Goal: Communication & Community: Ask a question

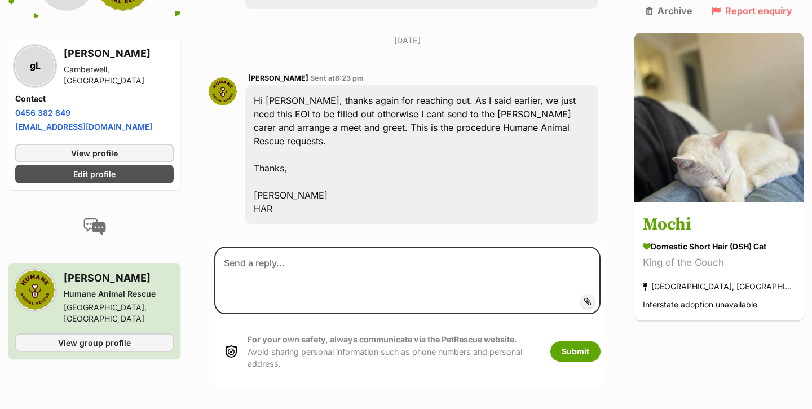
scroll to position [1172, 0]
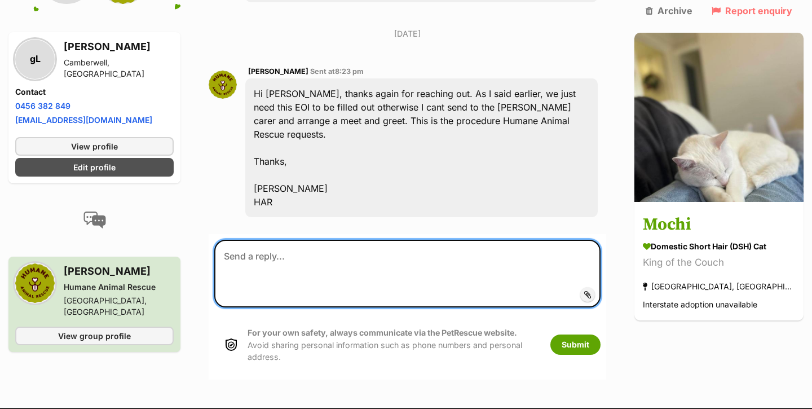
click at [404, 266] on textarea at bounding box center [407, 274] width 386 height 68
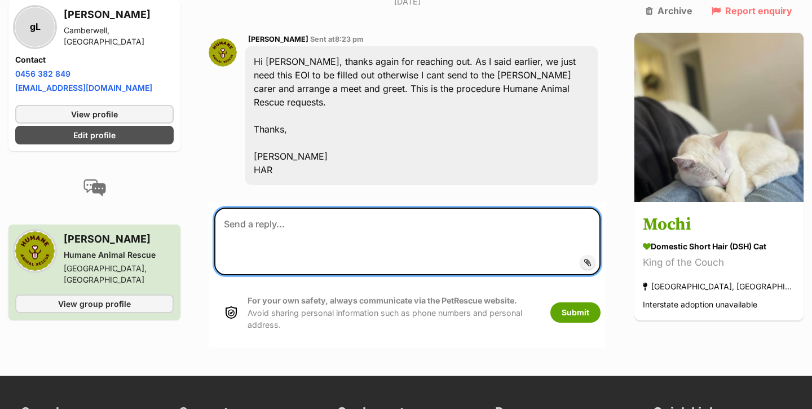
scroll to position [1202, 0]
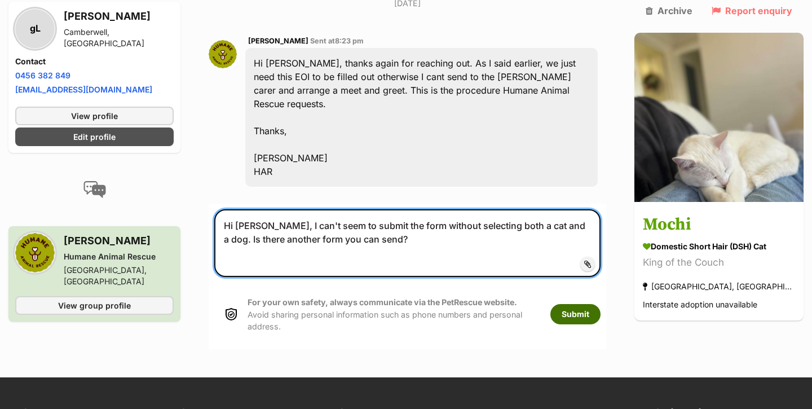
type textarea "Hi [PERSON_NAME], I can't seem to submit the form without selecting both a cat …"
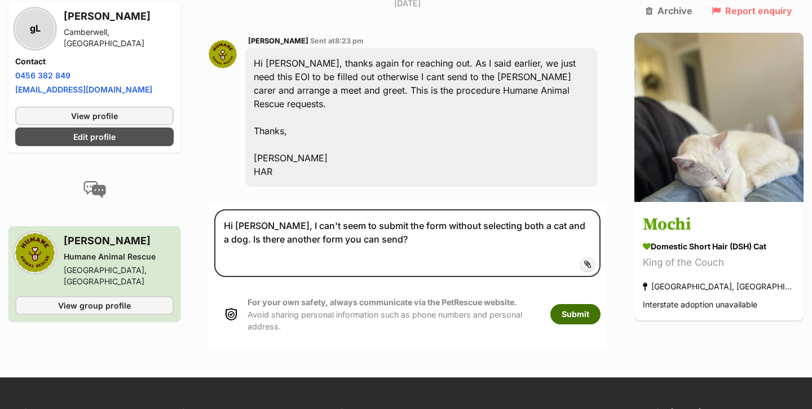
click at [601, 309] on button "Submit" at bounding box center [576, 314] width 50 height 20
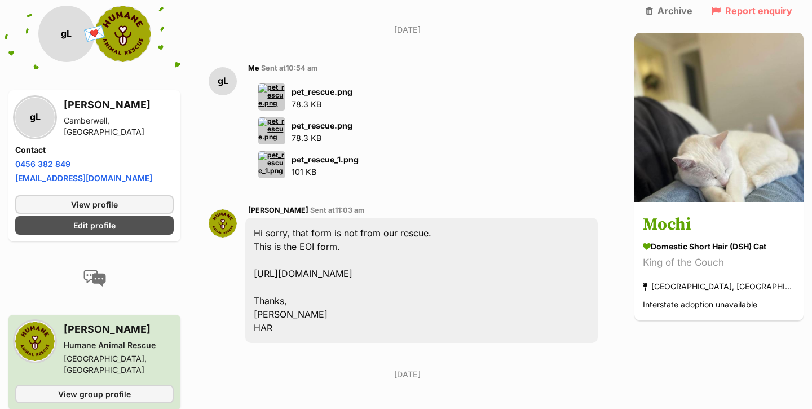
scroll to position [720, 0]
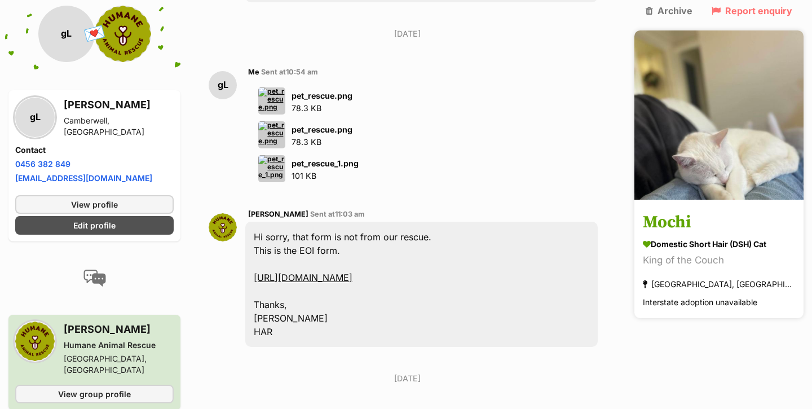
click at [716, 210] on h3 "Mochi" at bounding box center [719, 222] width 152 height 25
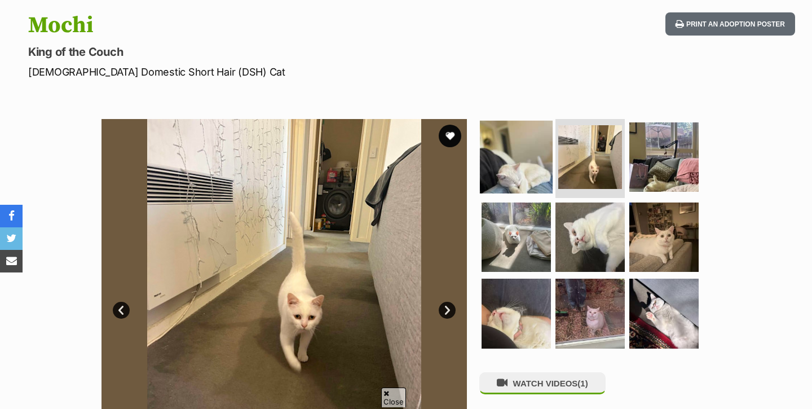
click at [503, 174] on img at bounding box center [516, 157] width 73 height 73
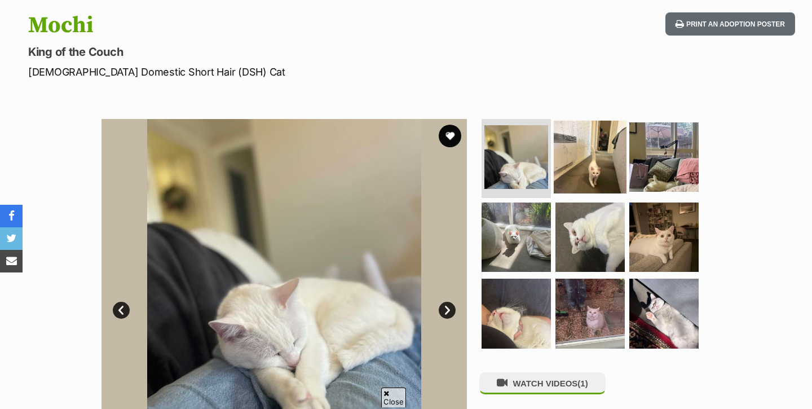
click at [593, 161] on img at bounding box center [590, 157] width 73 height 73
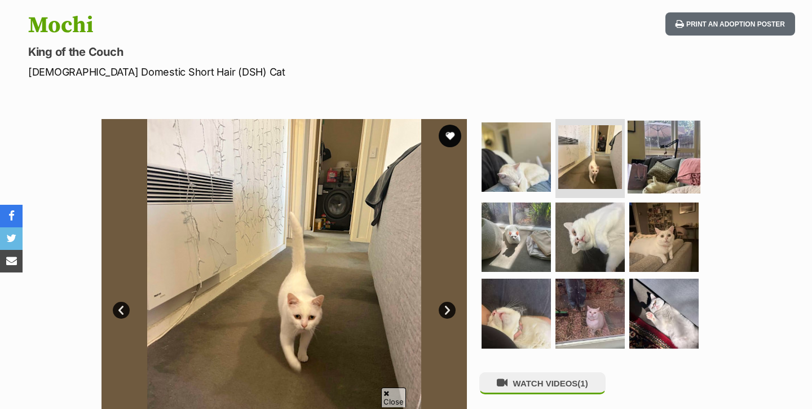
click at [666, 162] on img at bounding box center [664, 157] width 73 height 73
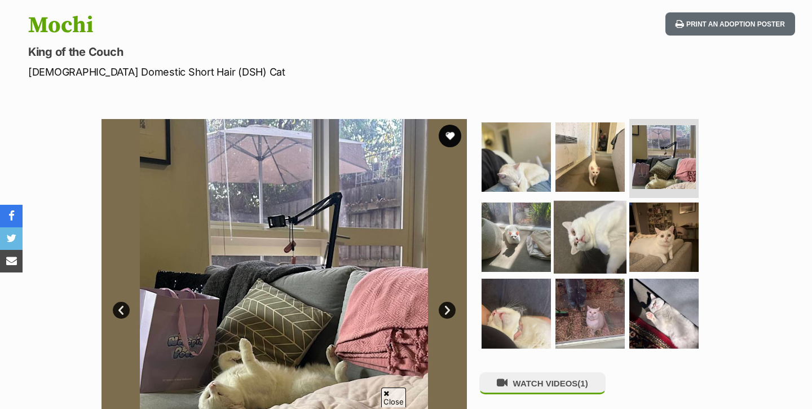
click at [595, 219] on img at bounding box center [590, 236] width 73 height 73
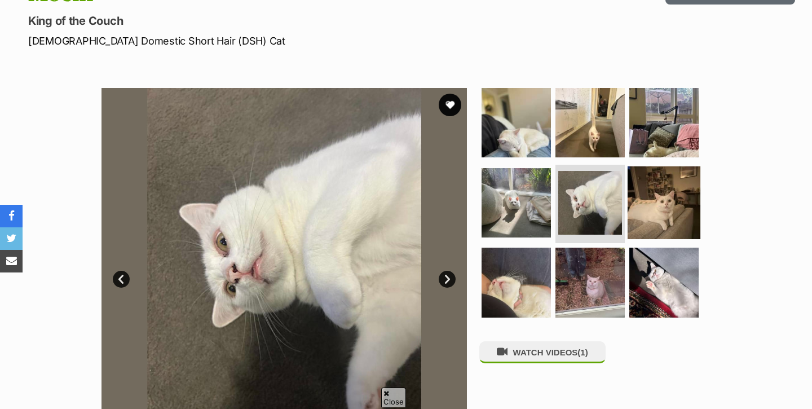
scroll to position [149, 0]
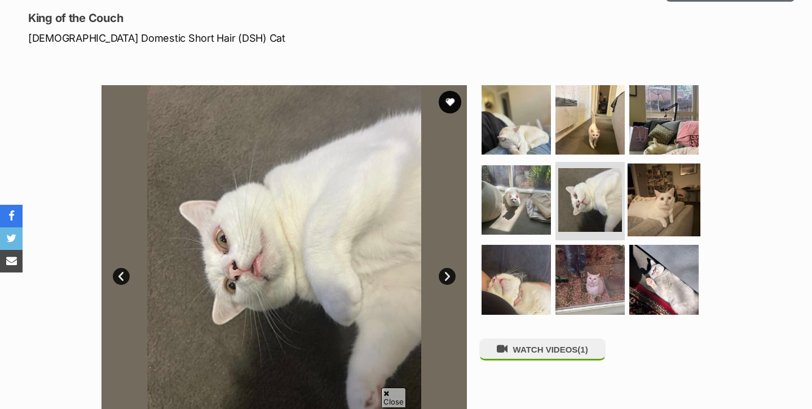
click at [675, 206] on img at bounding box center [664, 199] width 73 height 73
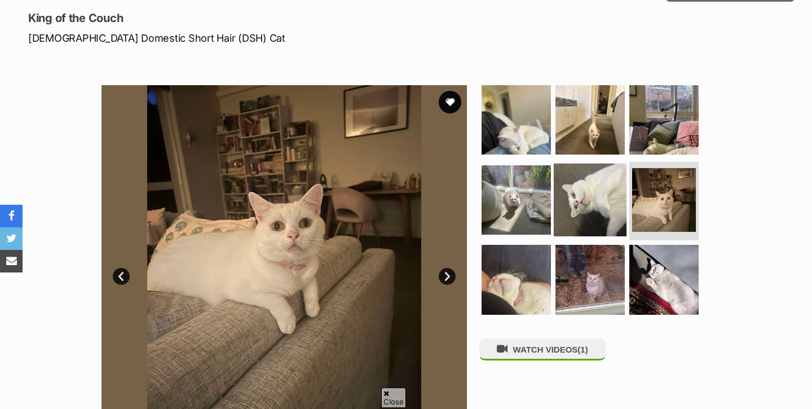
click at [592, 199] on img at bounding box center [590, 199] width 73 height 73
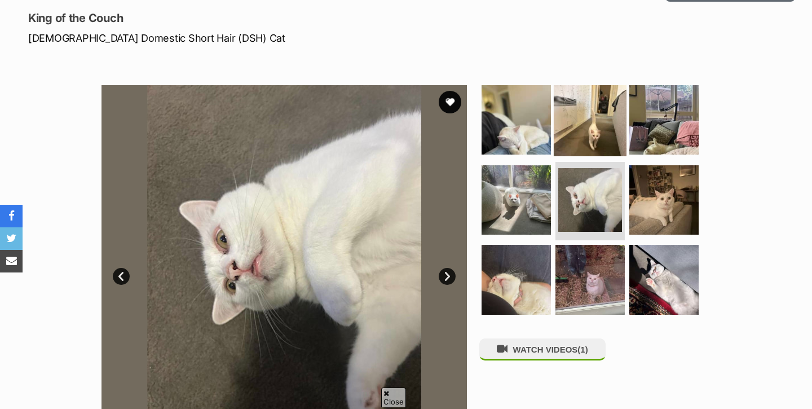
click at [607, 139] on img at bounding box center [590, 119] width 73 height 73
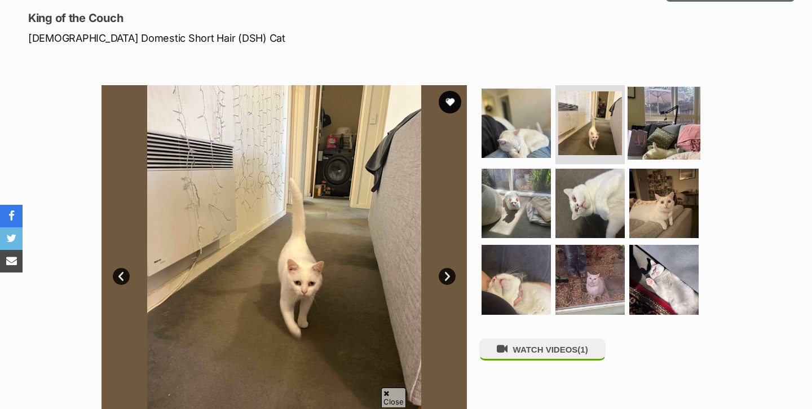
click at [663, 121] on img at bounding box center [664, 123] width 73 height 73
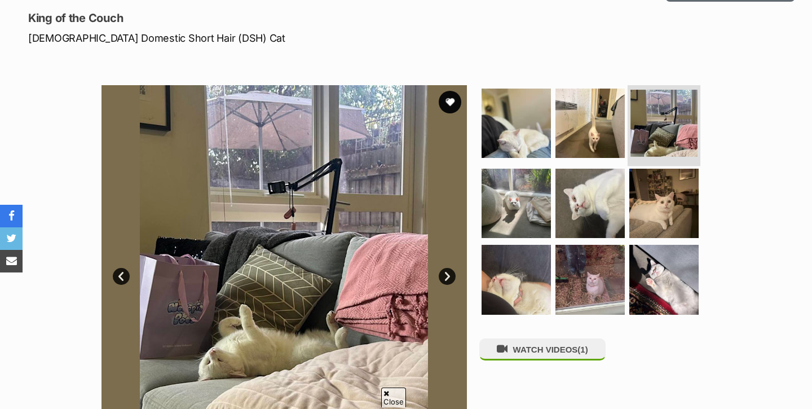
click at [635, 127] on img at bounding box center [664, 123] width 67 height 67
click at [641, 128] on img at bounding box center [664, 123] width 67 height 67
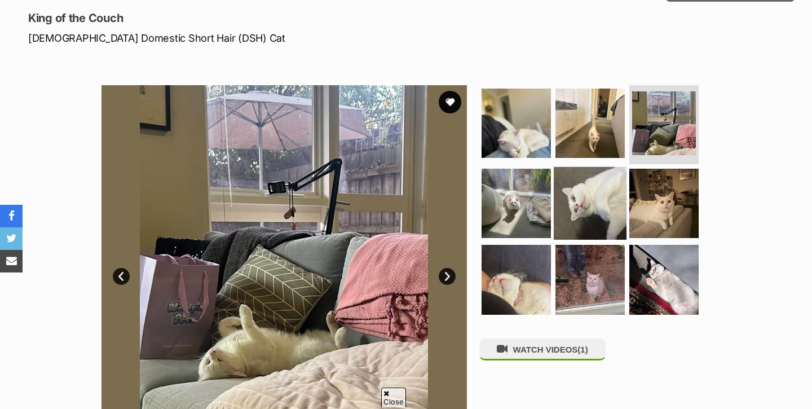
click at [591, 192] on img at bounding box center [590, 202] width 73 height 73
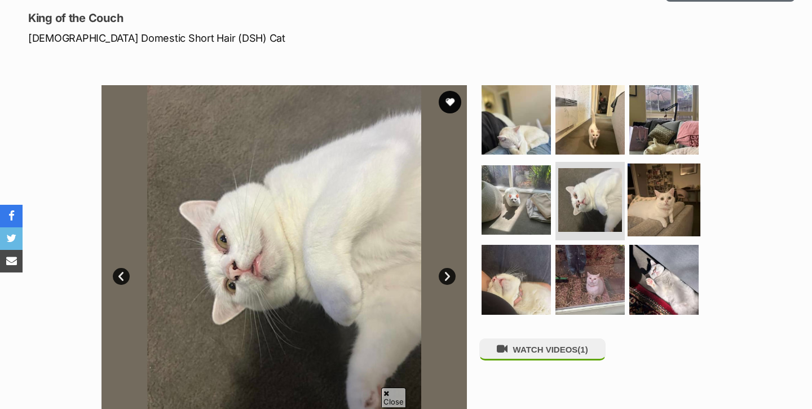
click at [650, 189] on img at bounding box center [664, 199] width 73 height 73
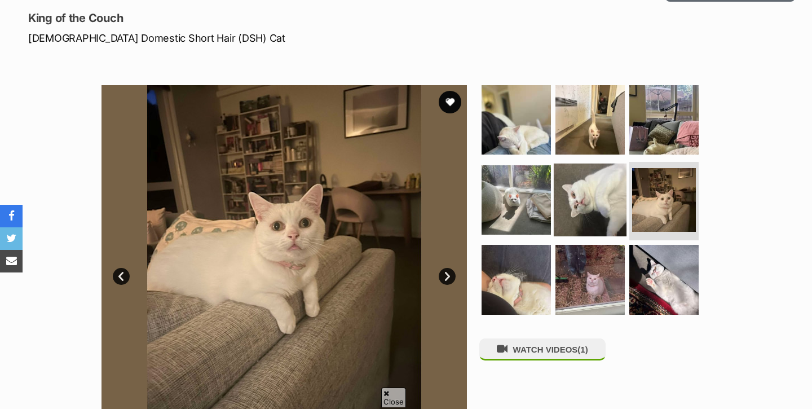
click at [575, 214] on img at bounding box center [590, 199] width 73 height 73
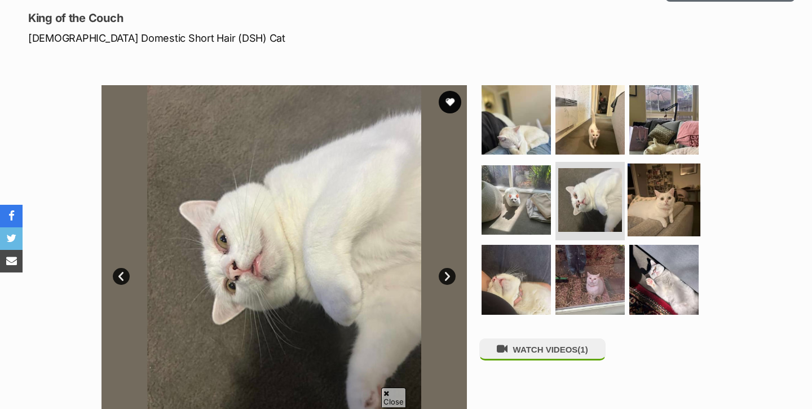
click at [658, 188] on img at bounding box center [664, 199] width 73 height 73
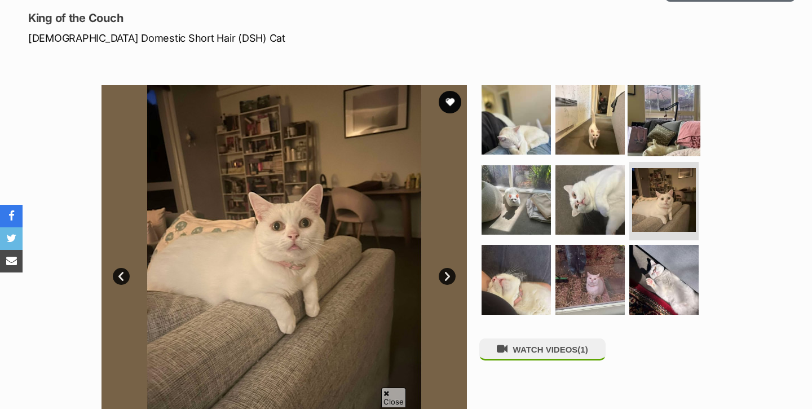
click at [650, 130] on img at bounding box center [664, 119] width 73 height 73
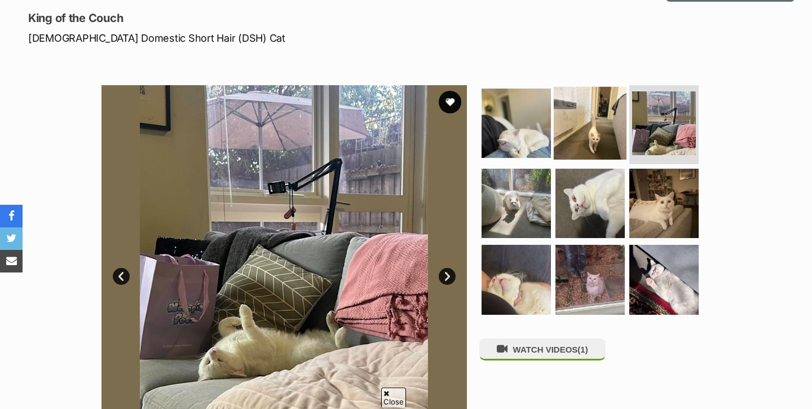
click at [589, 122] on img at bounding box center [590, 123] width 73 height 73
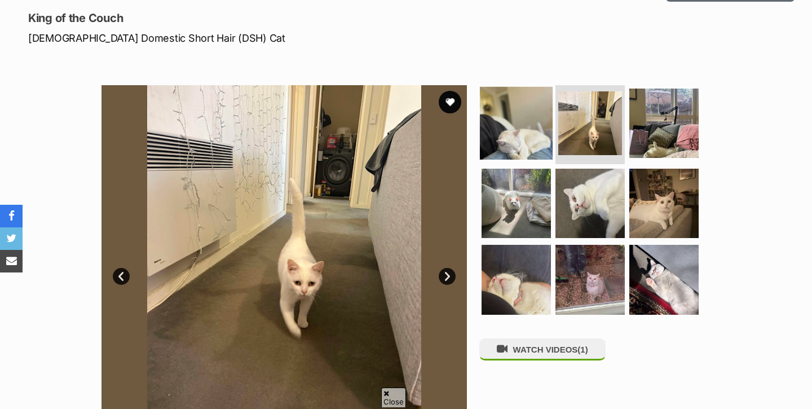
click at [534, 140] on img at bounding box center [516, 123] width 73 height 73
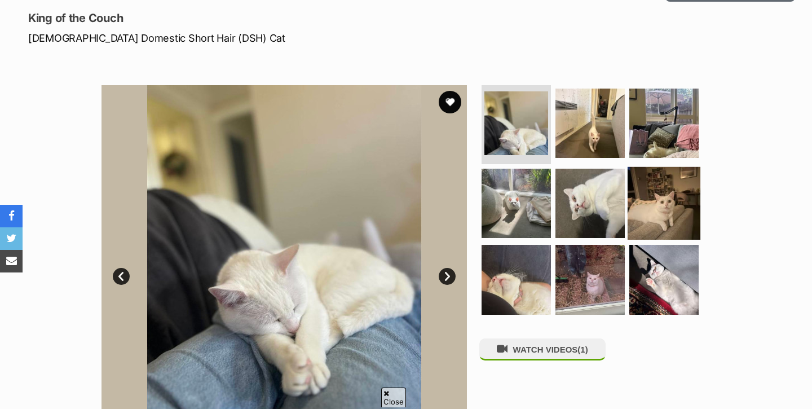
click at [651, 178] on img at bounding box center [664, 202] width 73 height 73
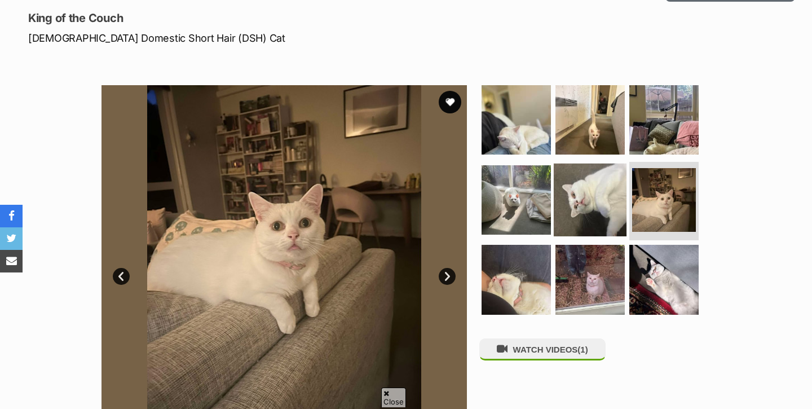
click at [613, 171] on img at bounding box center [590, 199] width 73 height 73
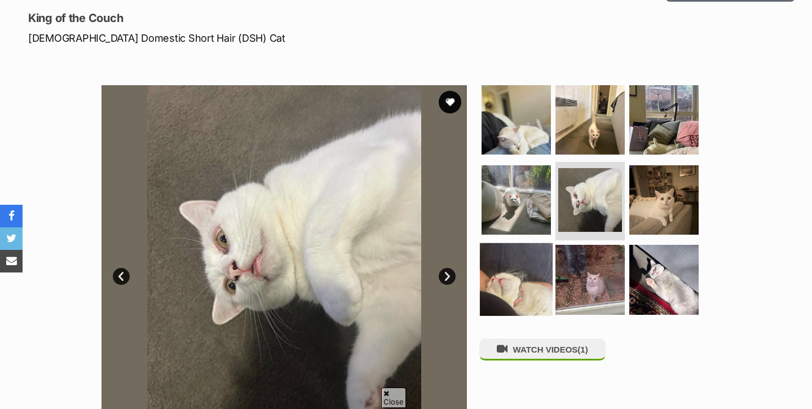
click at [516, 259] on img at bounding box center [516, 279] width 73 height 73
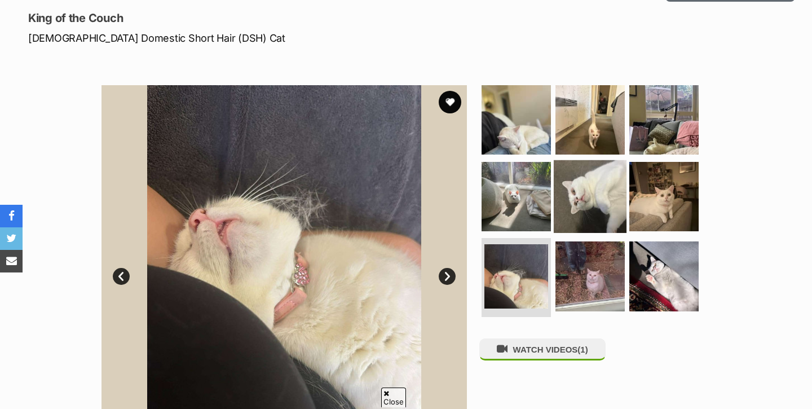
click at [620, 202] on img at bounding box center [590, 196] width 73 height 73
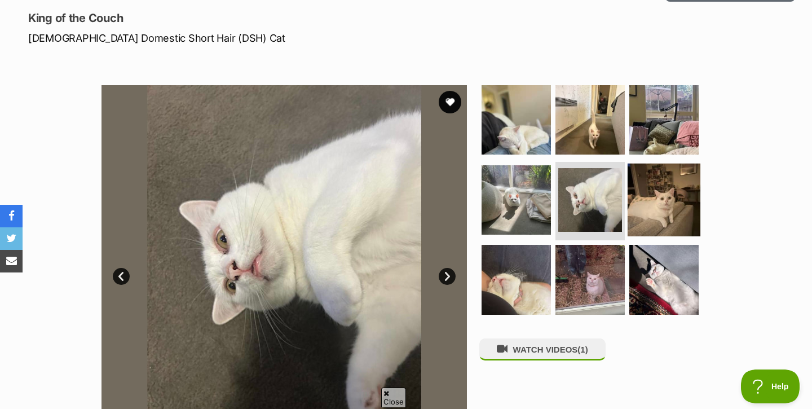
scroll to position [0, 0]
click at [666, 196] on img at bounding box center [664, 199] width 73 height 73
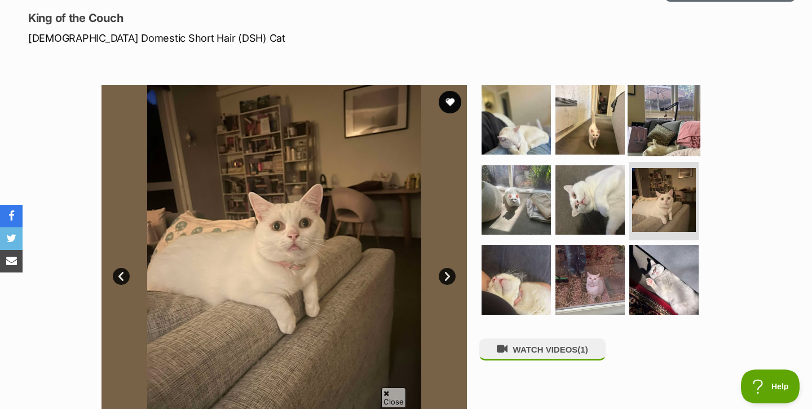
click at [661, 140] on img at bounding box center [664, 119] width 73 height 73
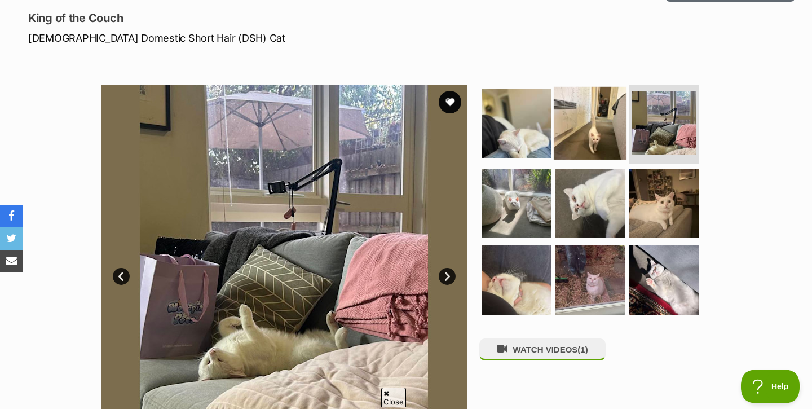
click at [576, 138] on img at bounding box center [590, 123] width 73 height 73
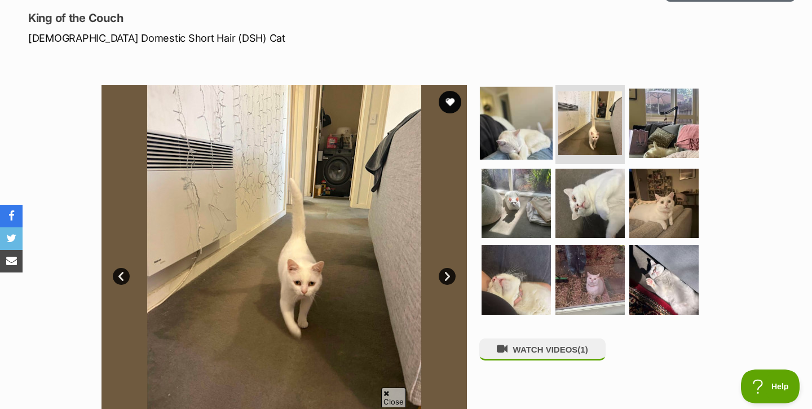
click at [525, 144] on img at bounding box center [516, 123] width 73 height 73
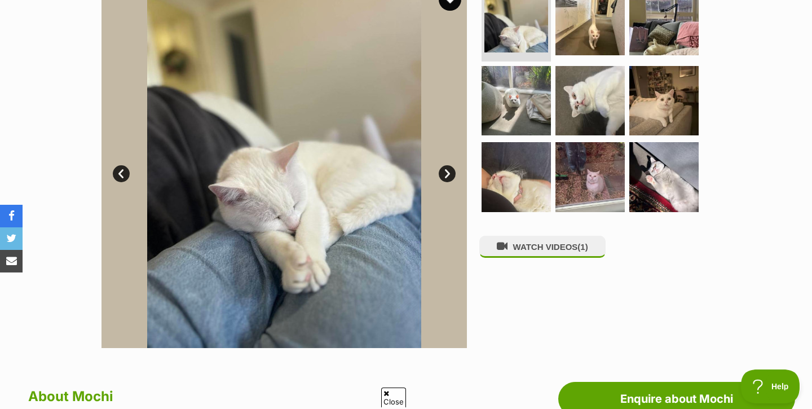
scroll to position [230, 0]
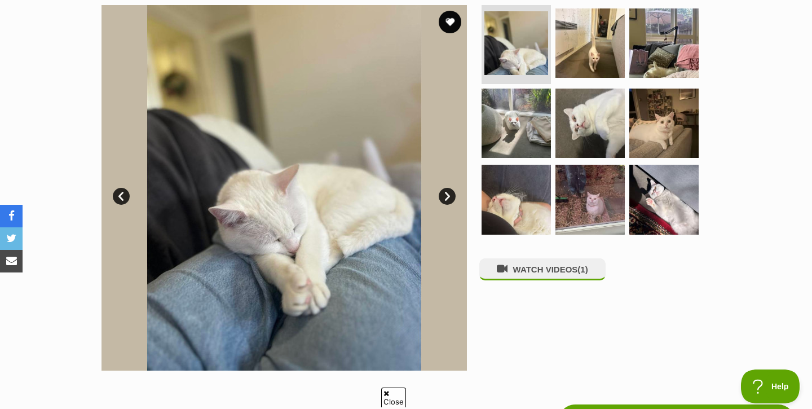
click at [453, 197] on link "Next" at bounding box center [447, 196] width 17 height 17
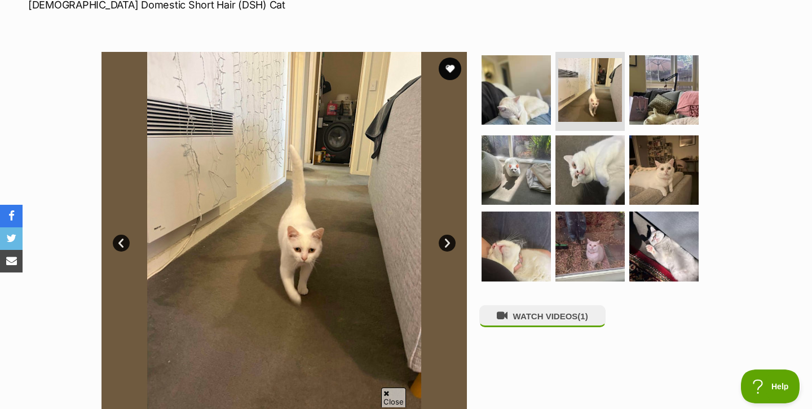
scroll to position [161, 0]
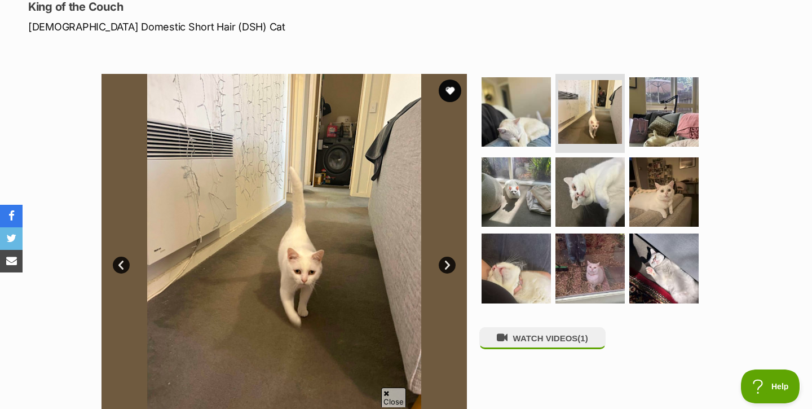
click at [600, 0] on div "Mochi King of the Couch Male Domestic Short Hair (DSH) Cat Print an adoption po…" at bounding box center [406, 0] width 812 height 67
